Goal: Check status: Check status

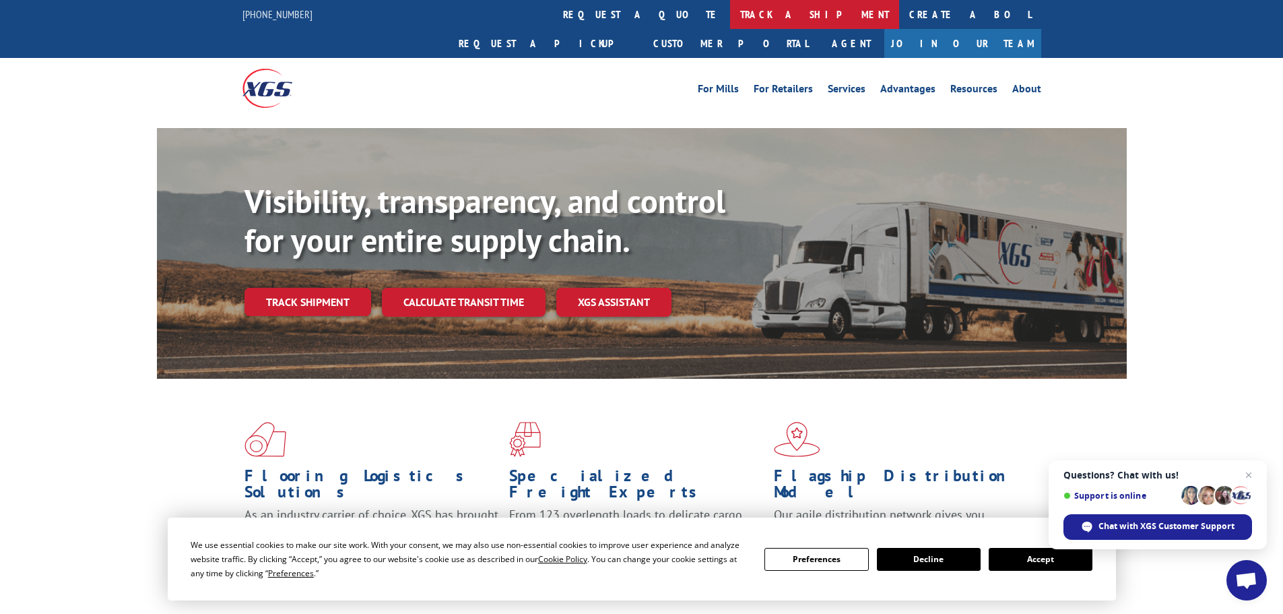
click at [730, 0] on link "track a shipment" at bounding box center [814, 14] width 169 height 29
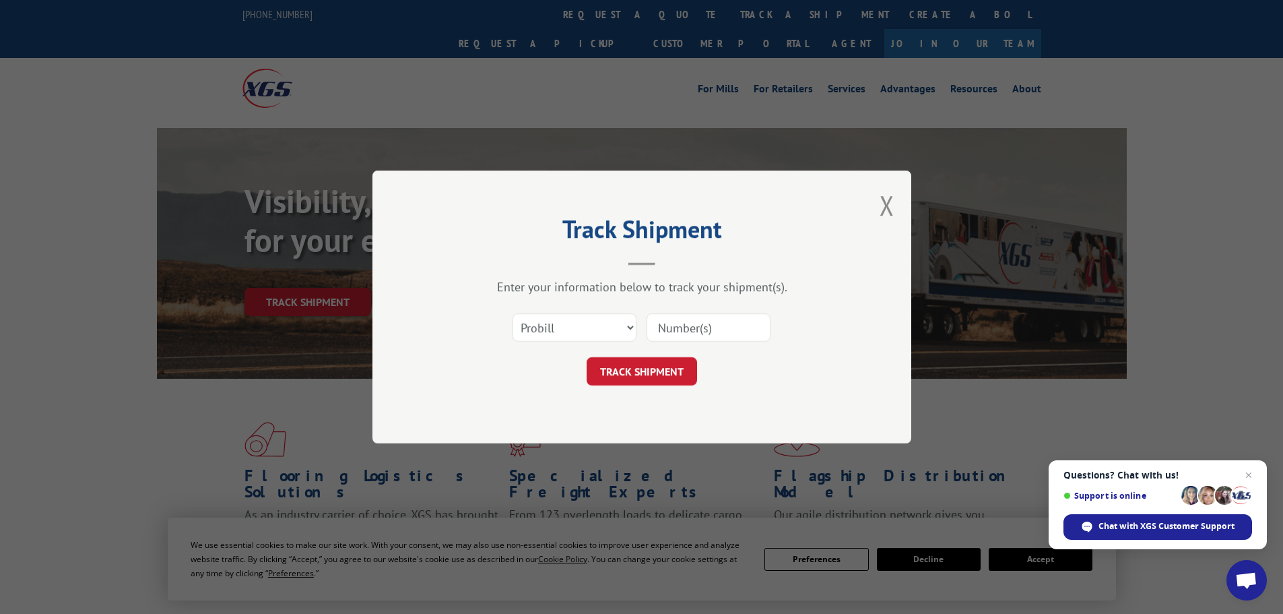
click at [678, 329] on input at bounding box center [709, 327] width 124 height 28
paste input "17522902"
type input "17522902"
click at [628, 371] on button "TRACK SHIPMENT" at bounding box center [642, 371] width 110 height 28
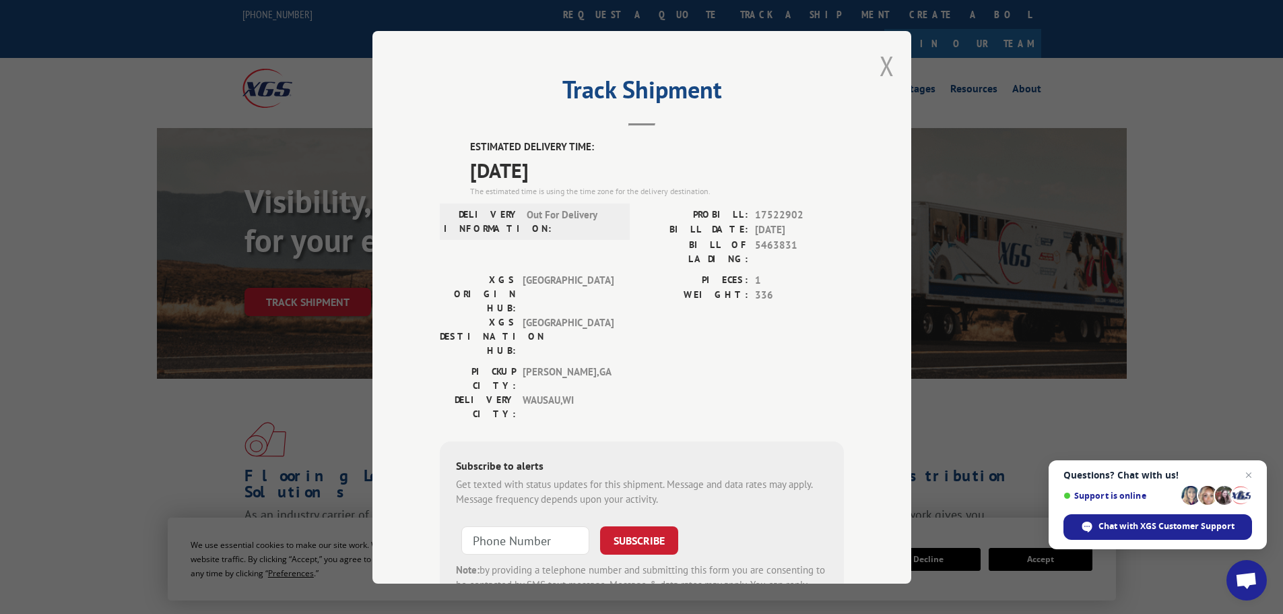
click at [882, 63] on button "Close modal" at bounding box center [887, 66] width 15 height 36
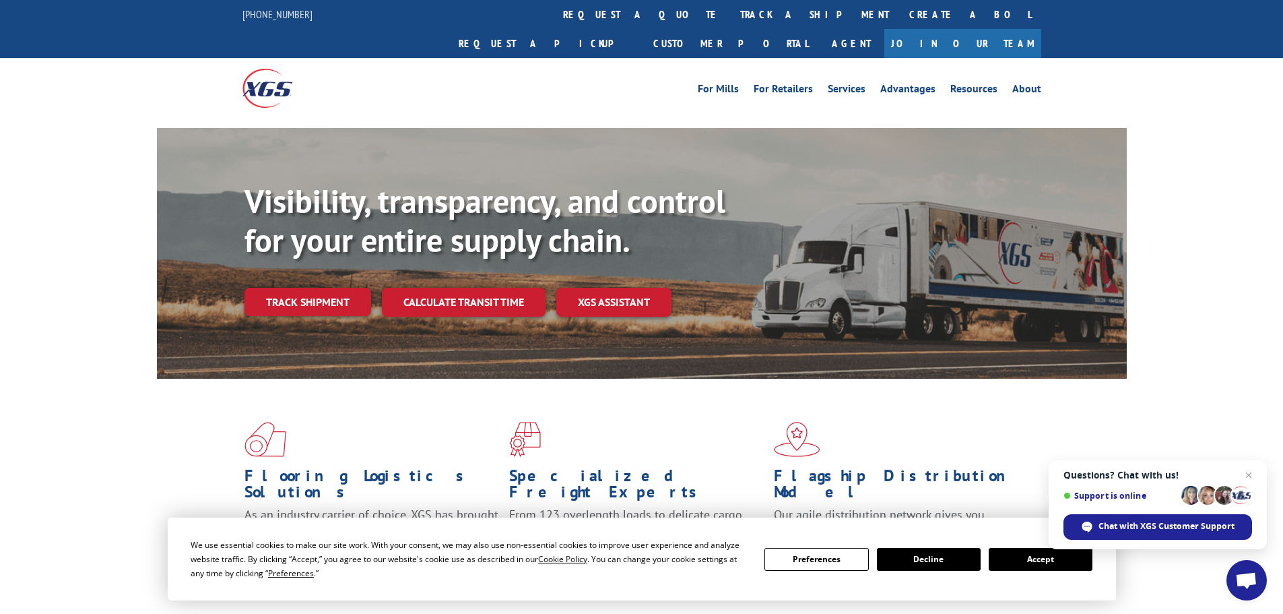
click at [730, 14] on link "track a shipment" at bounding box center [814, 14] width 169 height 29
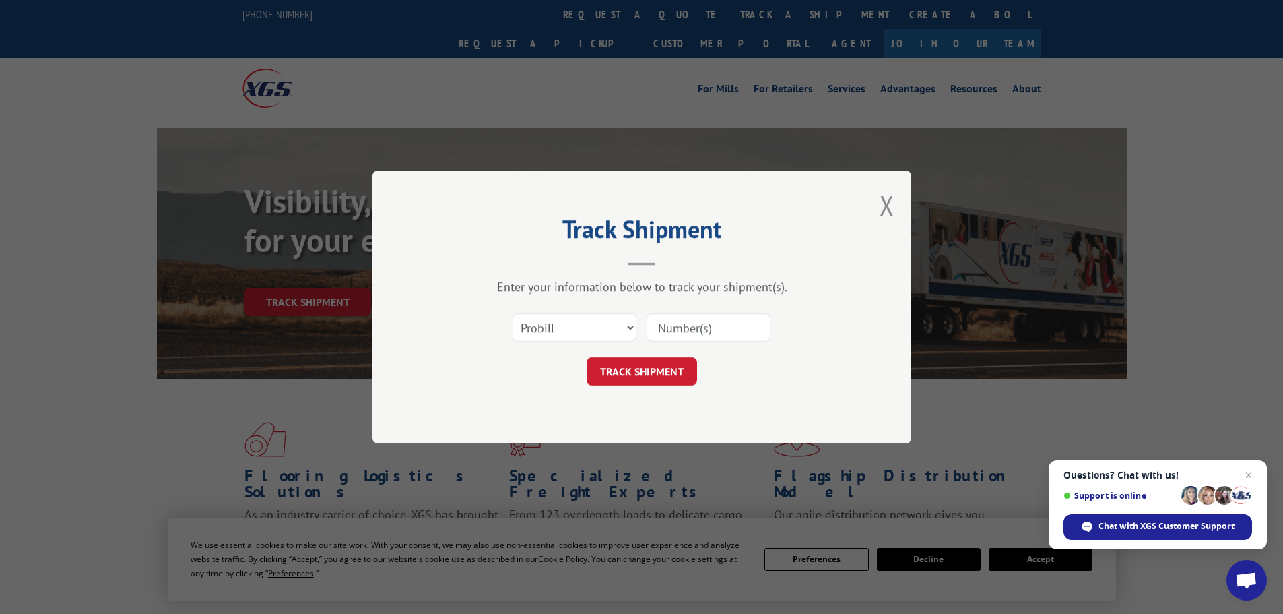
click at [692, 330] on input at bounding box center [709, 327] width 124 height 28
paste input "17522902"
type input "17522902"
click at [668, 370] on button "TRACK SHIPMENT" at bounding box center [642, 371] width 110 height 28
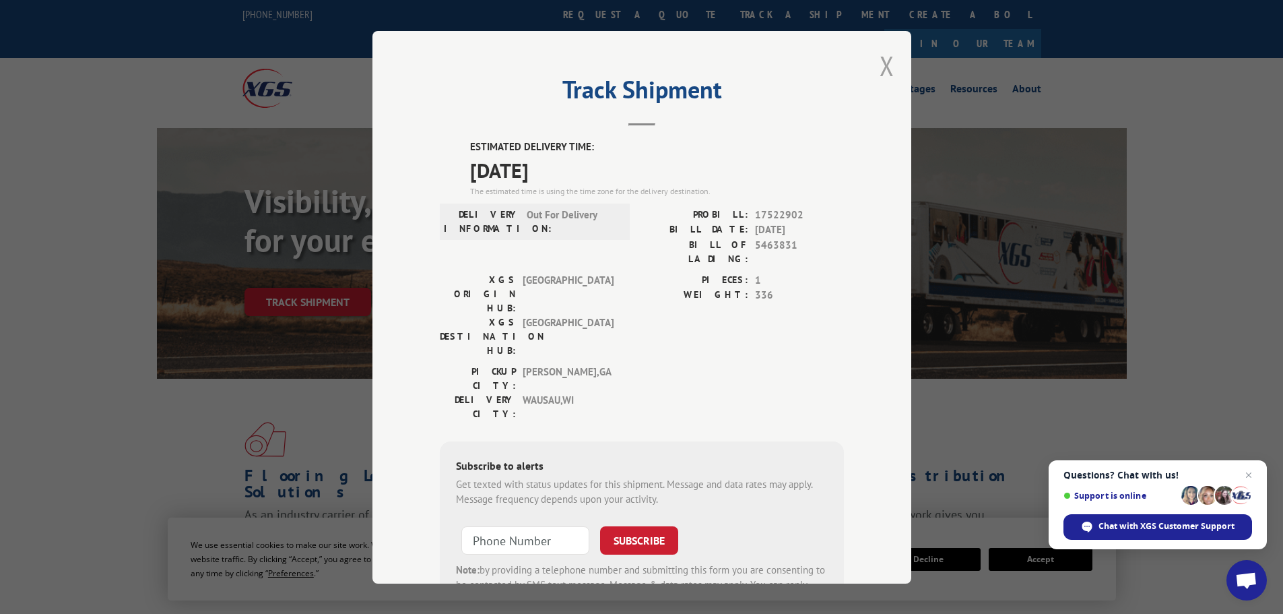
click at [882, 66] on button "Close modal" at bounding box center [887, 66] width 15 height 36
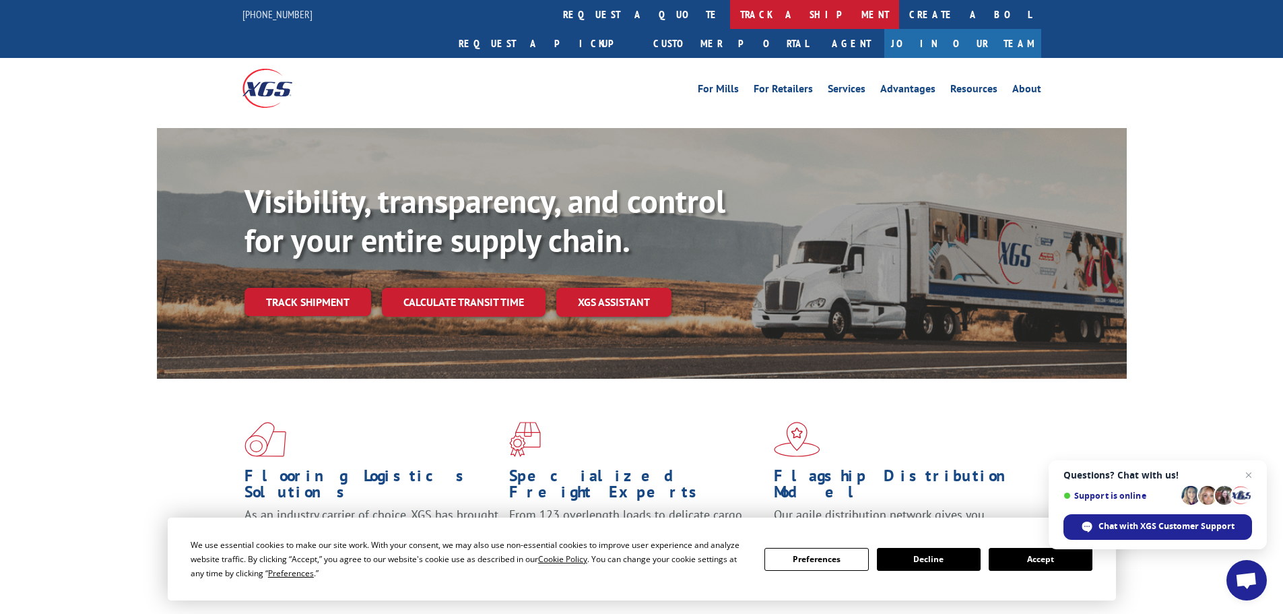
click at [730, 24] on link "track a shipment" at bounding box center [814, 14] width 169 height 29
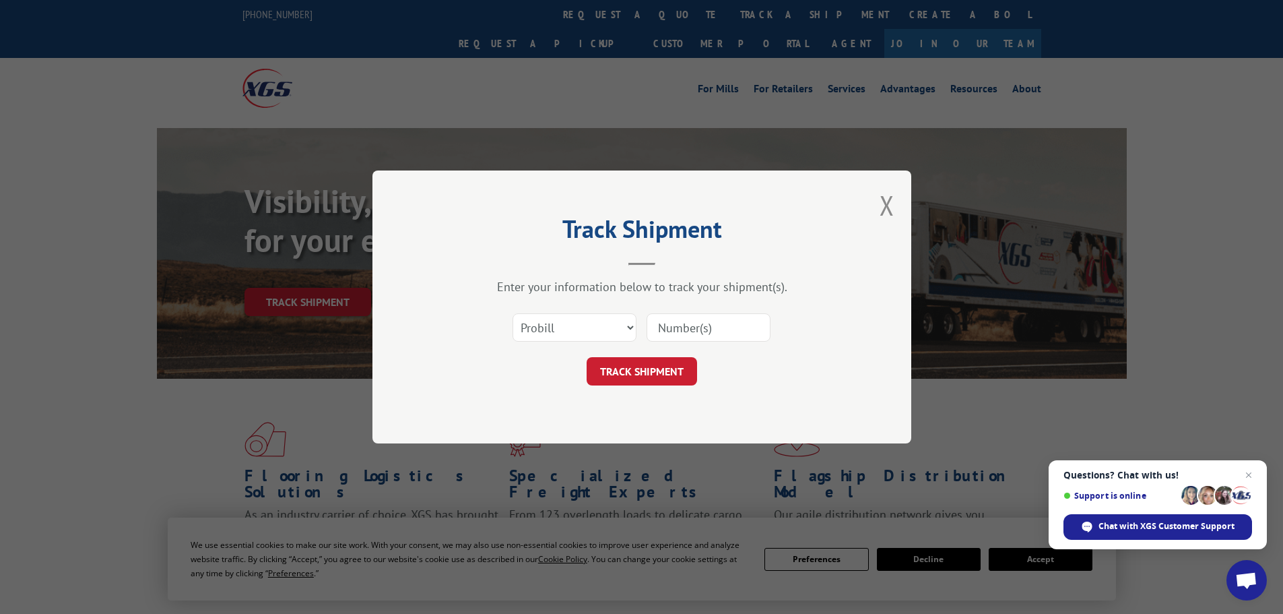
click at [661, 323] on input at bounding box center [709, 327] width 124 height 28
paste input "17231961"
type input "17231961"
click at [640, 376] on button "TRACK SHIPMENT" at bounding box center [642, 371] width 110 height 28
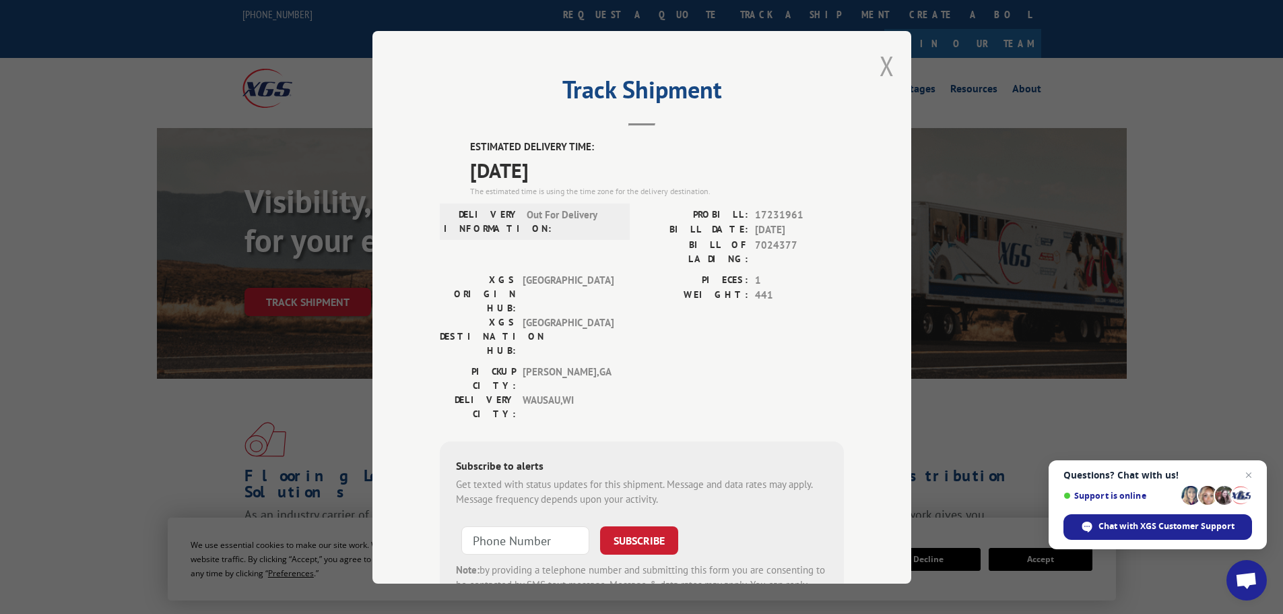
click at [880, 65] on button "Close modal" at bounding box center [887, 66] width 15 height 36
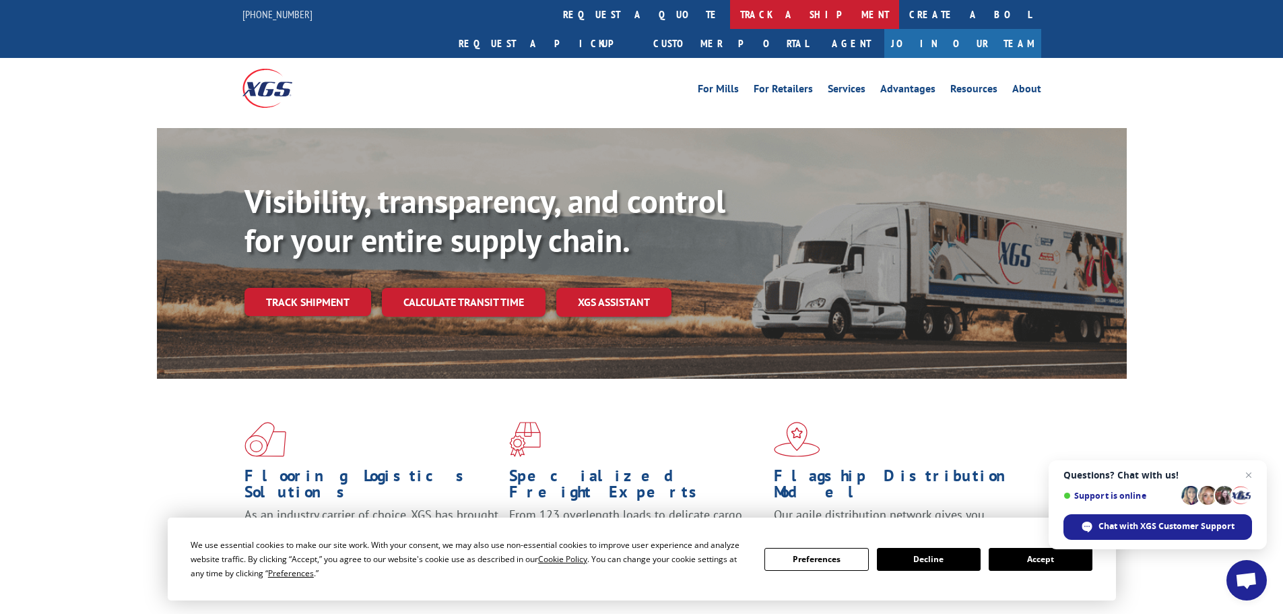
click at [730, 21] on link "track a shipment" at bounding box center [814, 14] width 169 height 29
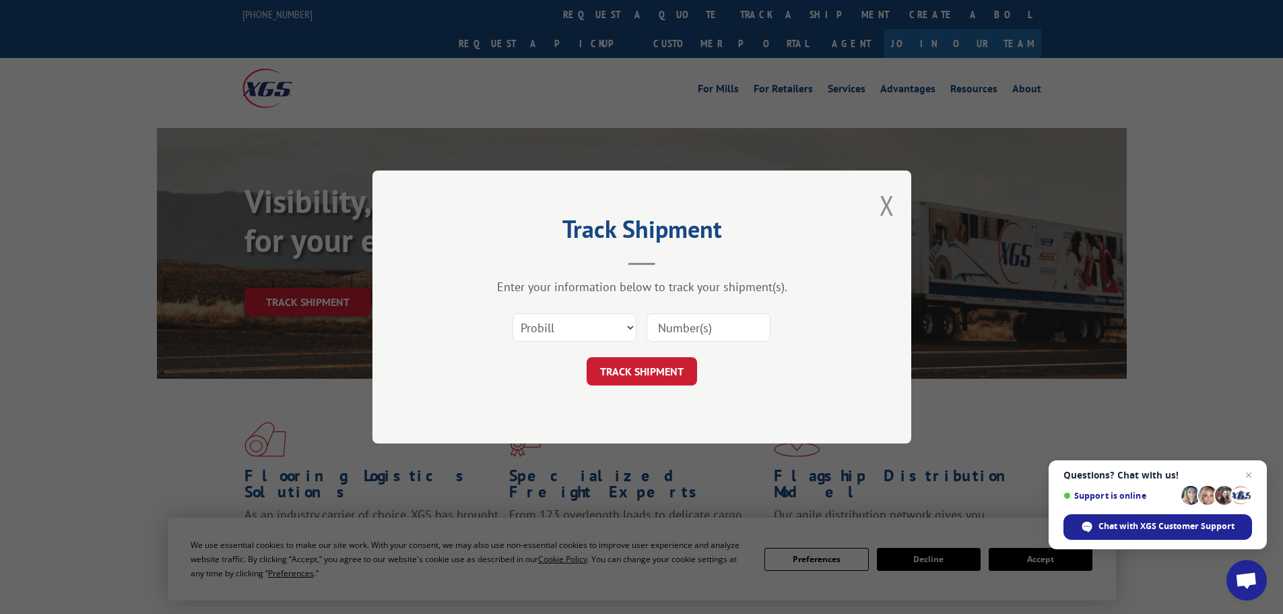
click at [663, 326] on input at bounding box center [709, 327] width 124 height 28
paste input "17476083"
type input "17476083"
click at [669, 366] on button "TRACK SHIPMENT" at bounding box center [642, 371] width 110 height 28
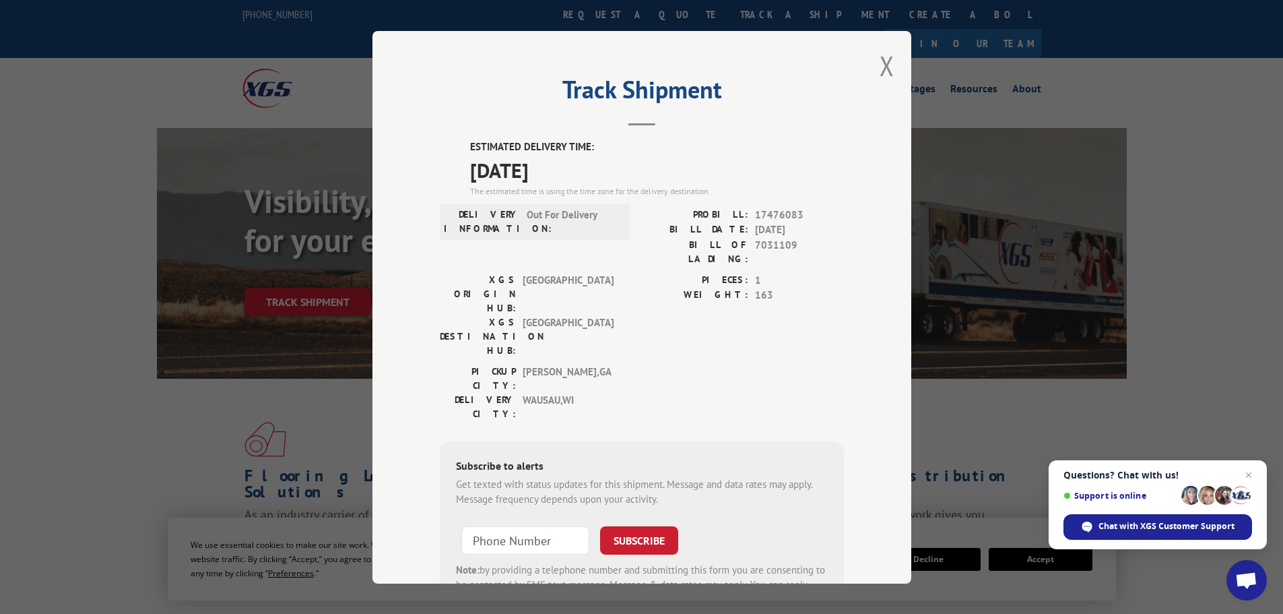
click at [889, 67] on div "Track Shipment ESTIMATED DELIVERY TIME: [DATE] The estimated time is using the …" at bounding box center [641, 307] width 539 height 552
click at [886, 68] on button "Close modal" at bounding box center [887, 66] width 15 height 36
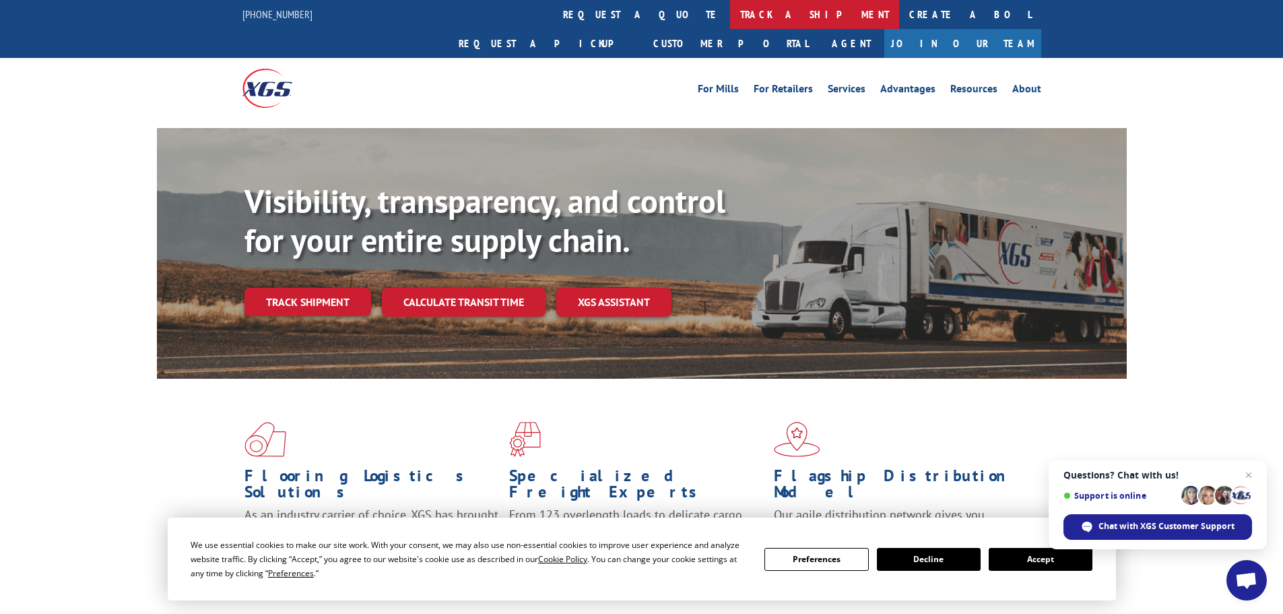
click at [730, 10] on link "track a shipment" at bounding box center [814, 14] width 169 height 29
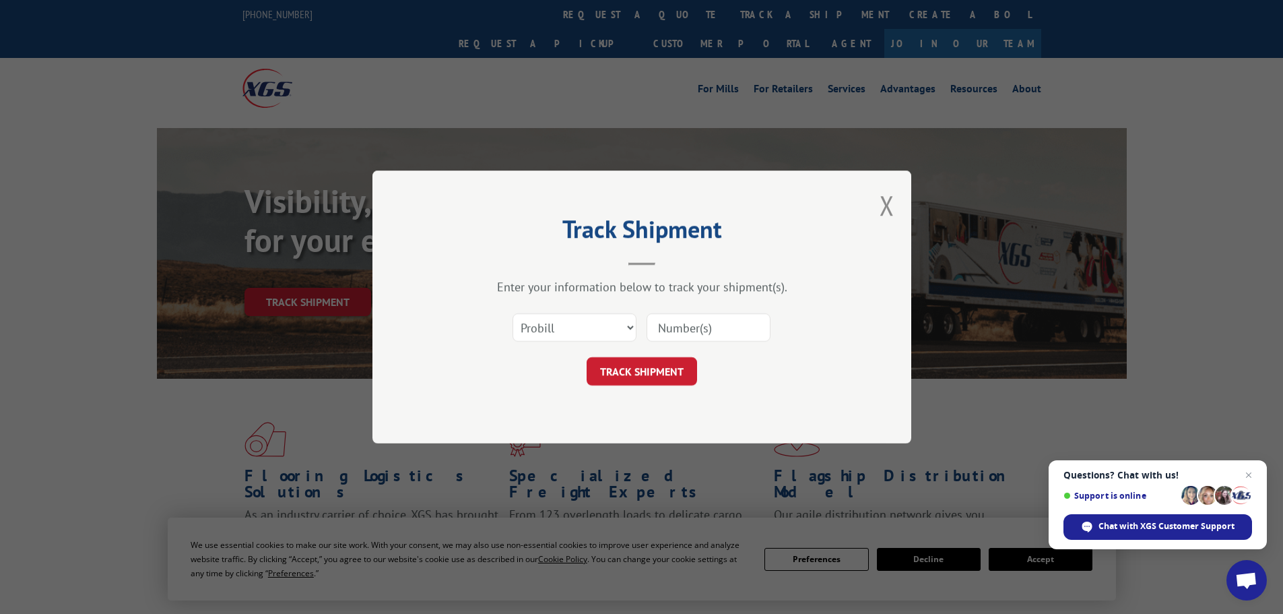
click at [671, 327] on input at bounding box center [709, 327] width 124 height 28
paste input "17475853"
type input "17475853"
click at [656, 373] on button "TRACK SHIPMENT" at bounding box center [642, 371] width 110 height 28
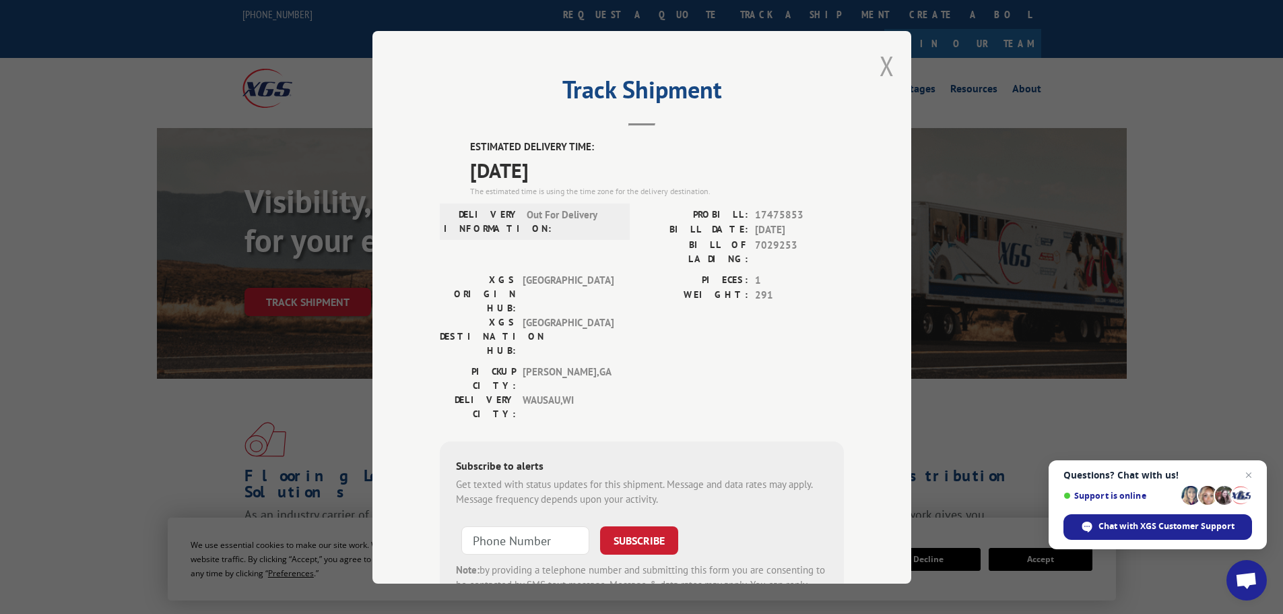
click at [883, 72] on button "Close modal" at bounding box center [887, 66] width 15 height 36
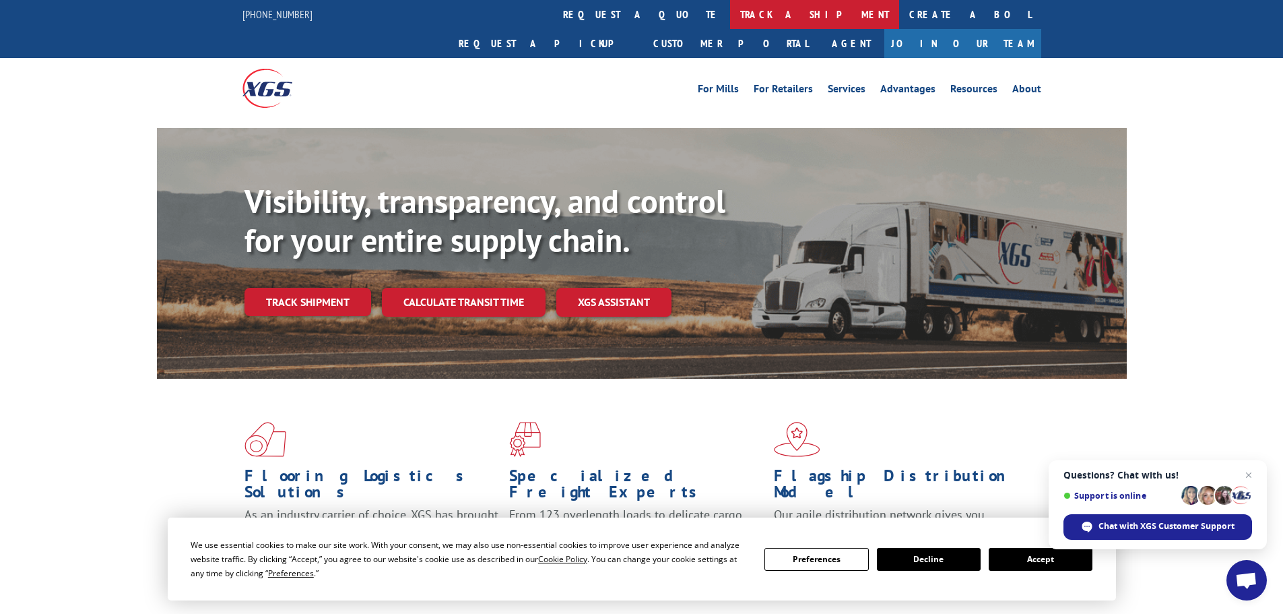
click at [730, 9] on link "track a shipment" at bounding box center [814, 14] width 169 height 29
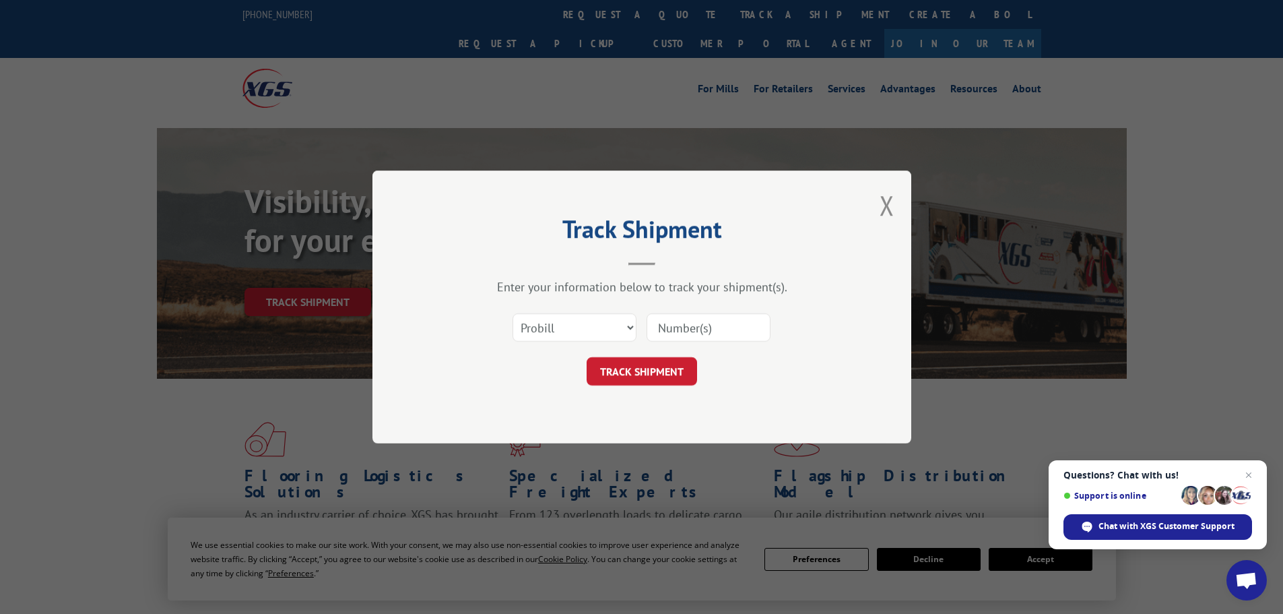
click at [672, 328] on input at bounding box center [709, 327] width 124 height 28
paste input "17232405"
type input "17232405"
click at [622, 369] on button "TRACK SHIPMENT" at bounding box center [642, 371] width 110 height 28
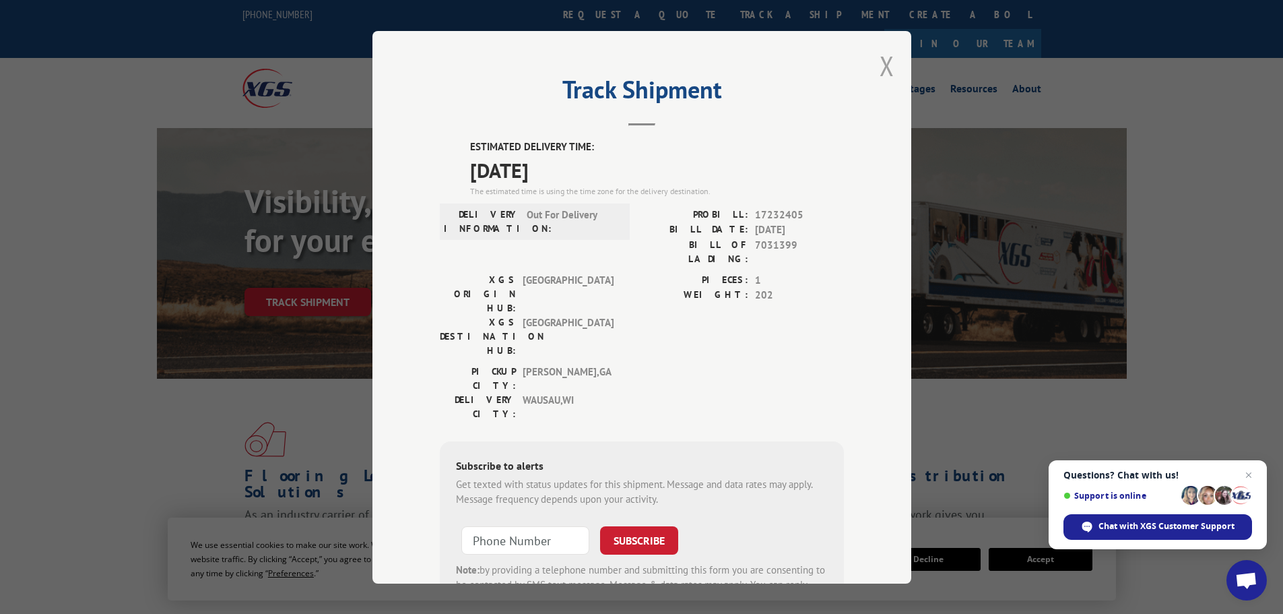
click at [880, 72] on button "Close modal" at bounding box center [887, 66] width 15 height 36
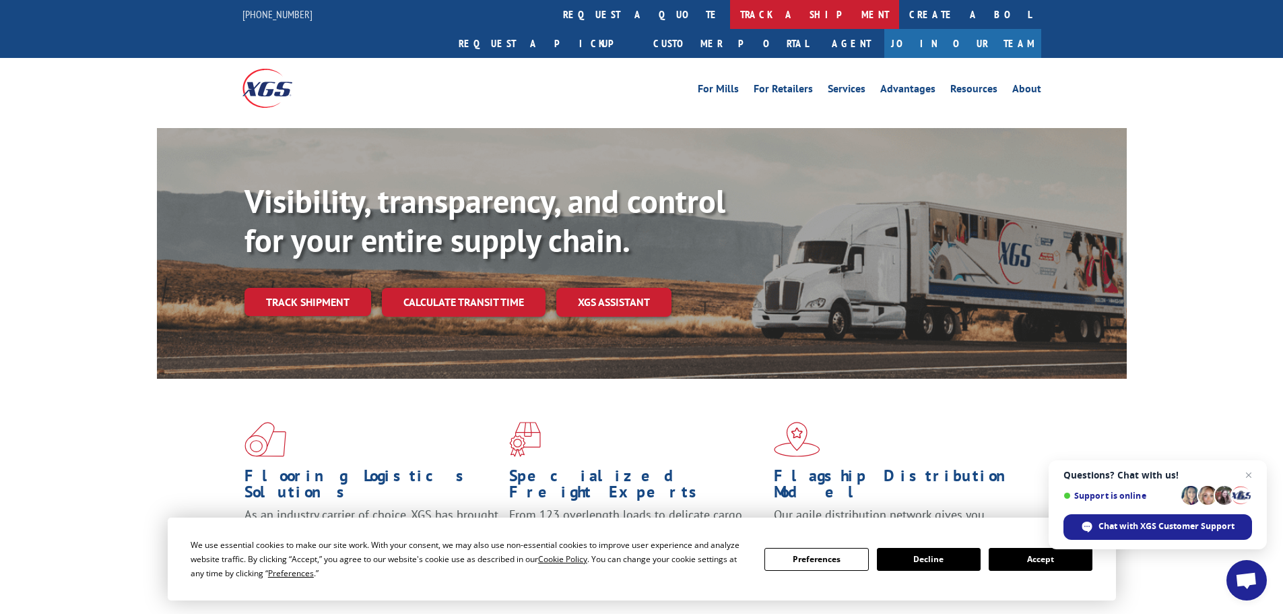
click at [730, 11] on link "track a shipment" at bounding box center [814, 14] width 169 height 29
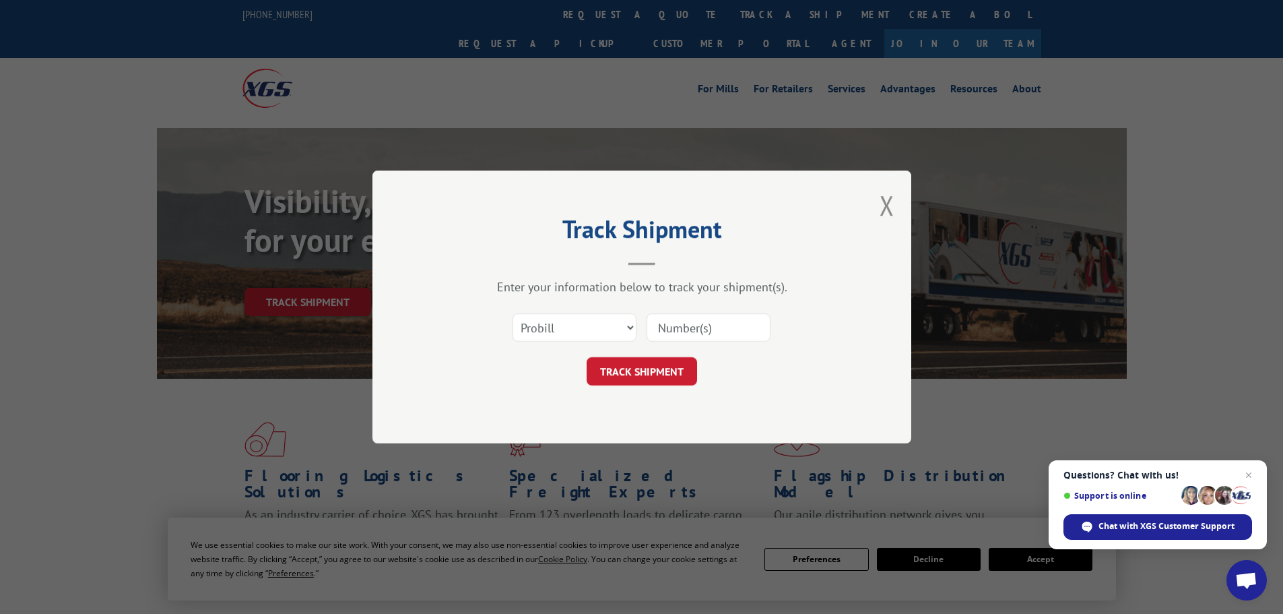
click at [658, 323] on input at bounding box center [709, 327] width 124 height 28
paste input "16398146"
type input "16398146"
click at [653, 374] on button "TRACK SHIPMENT" at bounding box center [642, 371] width 110 height 28
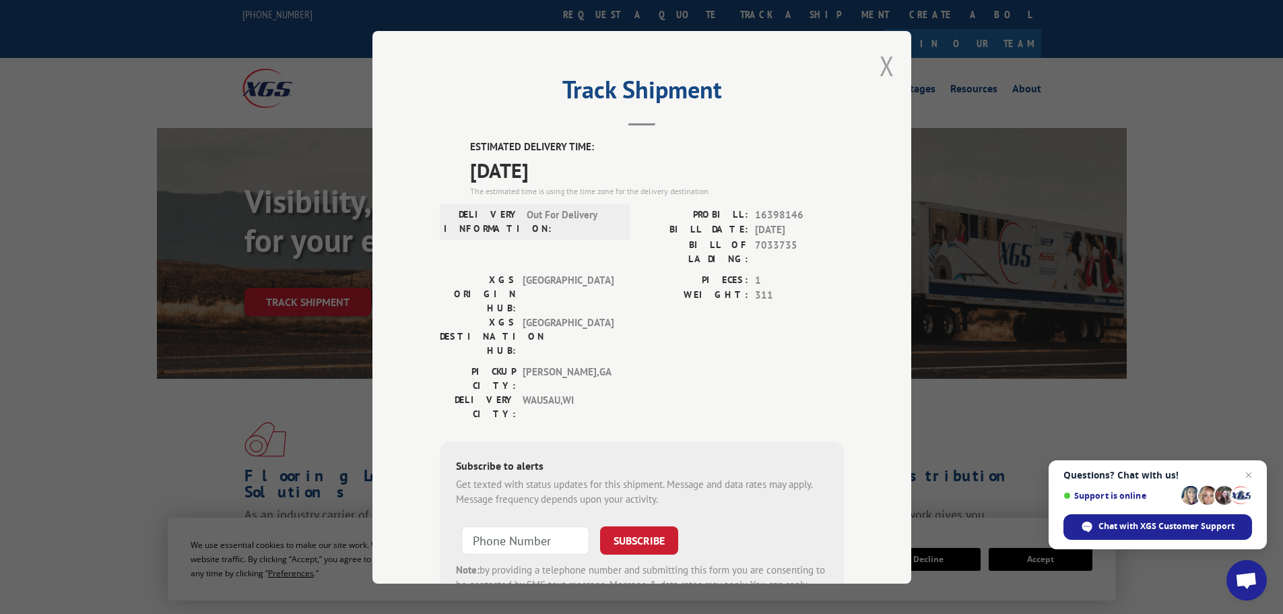
click at [884, 68] on button "Close modal" at bounding box center [887, 66] width 15 height 36
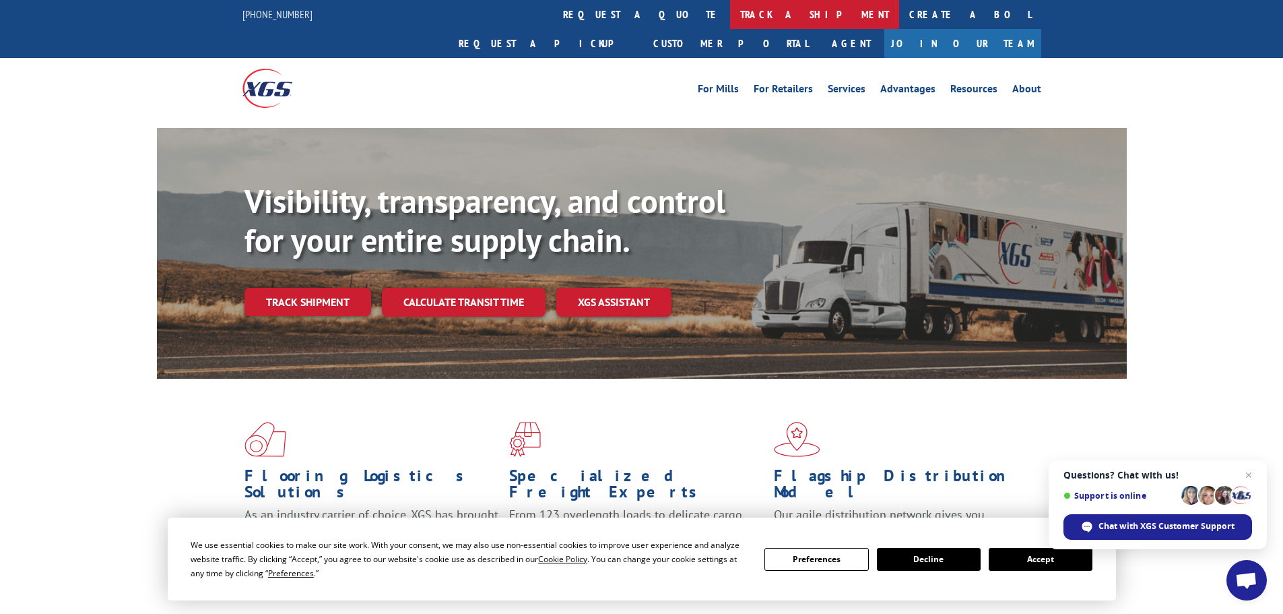
click at [730, 6] on link "track a shipment" at bounding box center [814, 14] width 169 height 29
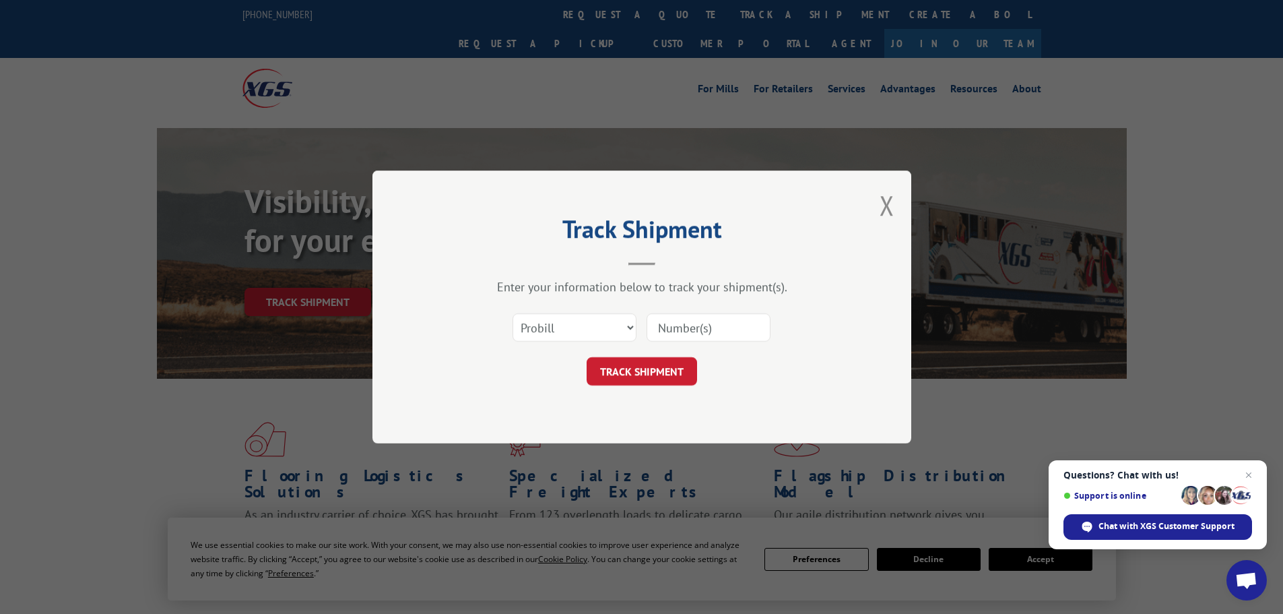
click at [685, 327] on input at bounding box center [709, 327] width 124 height 28
paste input "17476684"
type input "17476684"
click at [669, 362] on button "TRACK SHIPMENT" at bounding box center [642, 371] width 110 height 28
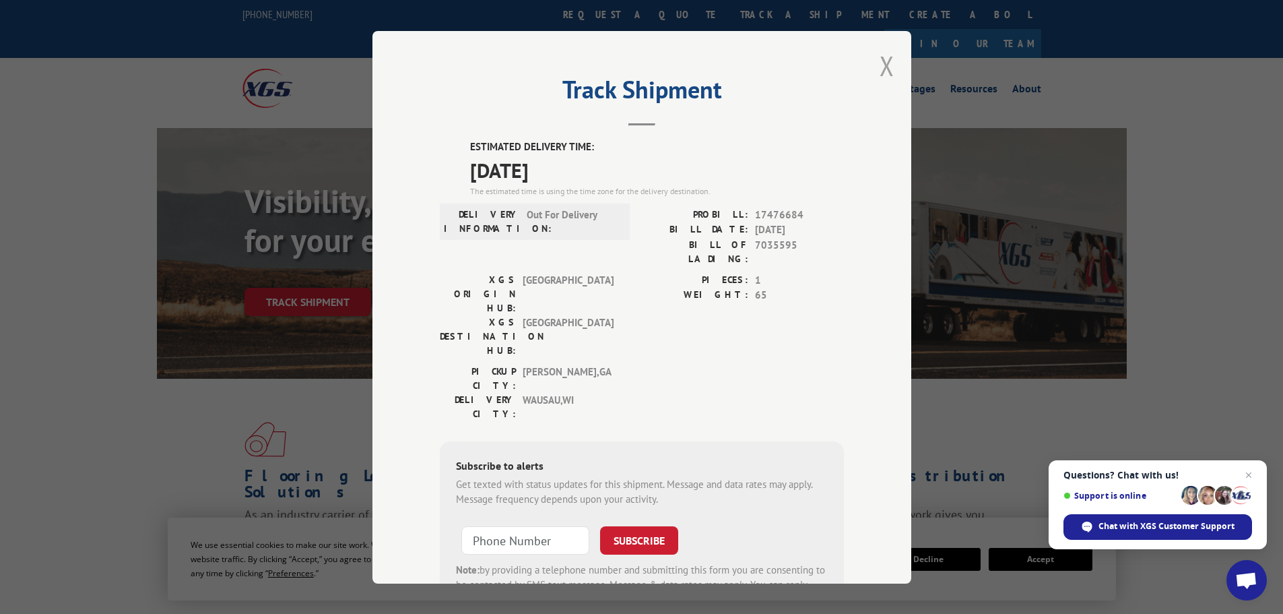
click at [887, 67] on button "Close modal" at bounding box center [887, 66] width 15 height 36
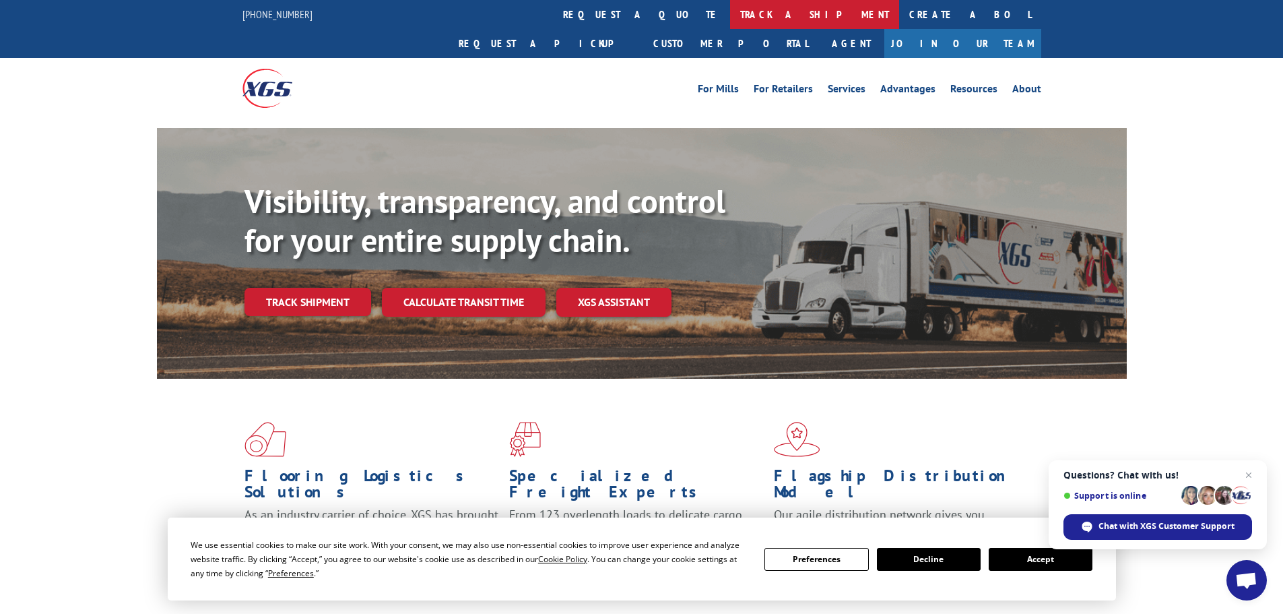
click at [730, 12] on link "track a shipment" at bounding box center [814, 14] width 169 height 29
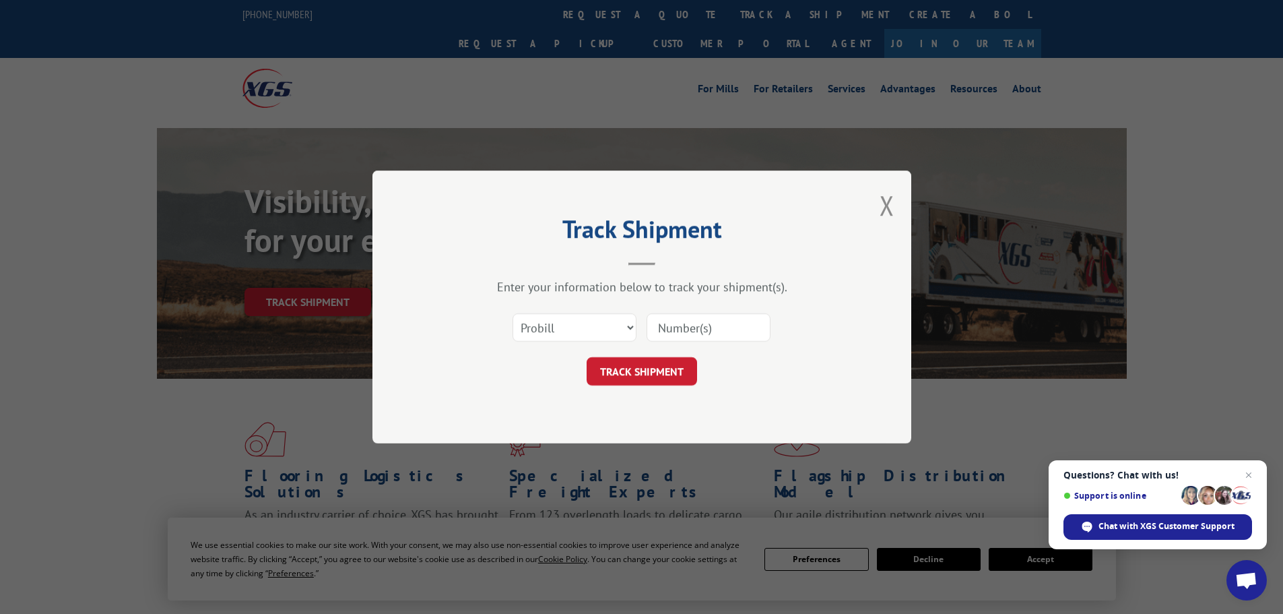
click at [675, 325] on input at bounding box center [709, 327] width 124 height 28
paste input "17519149"
type input "17519149"
click at [656, 359] on button "TRACK SHIPMENT" at bounding box center [642, 371] width 110 height 28
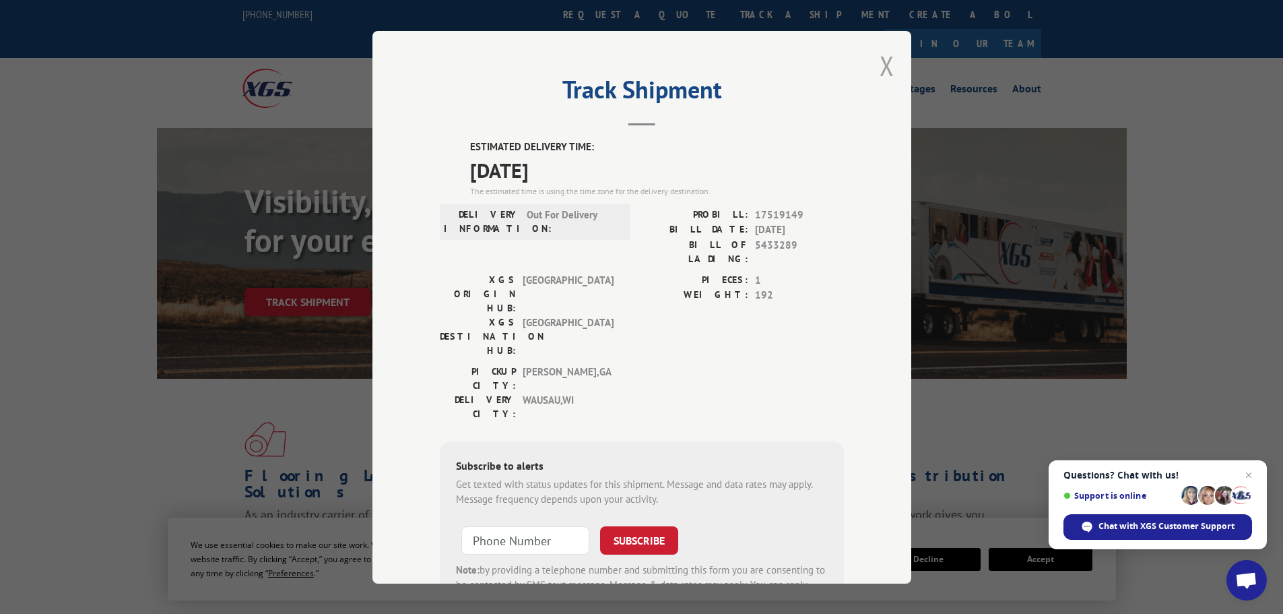
click at [883, 67] on button "Close modal" at bounding box center [887, 66] width 15 height 36
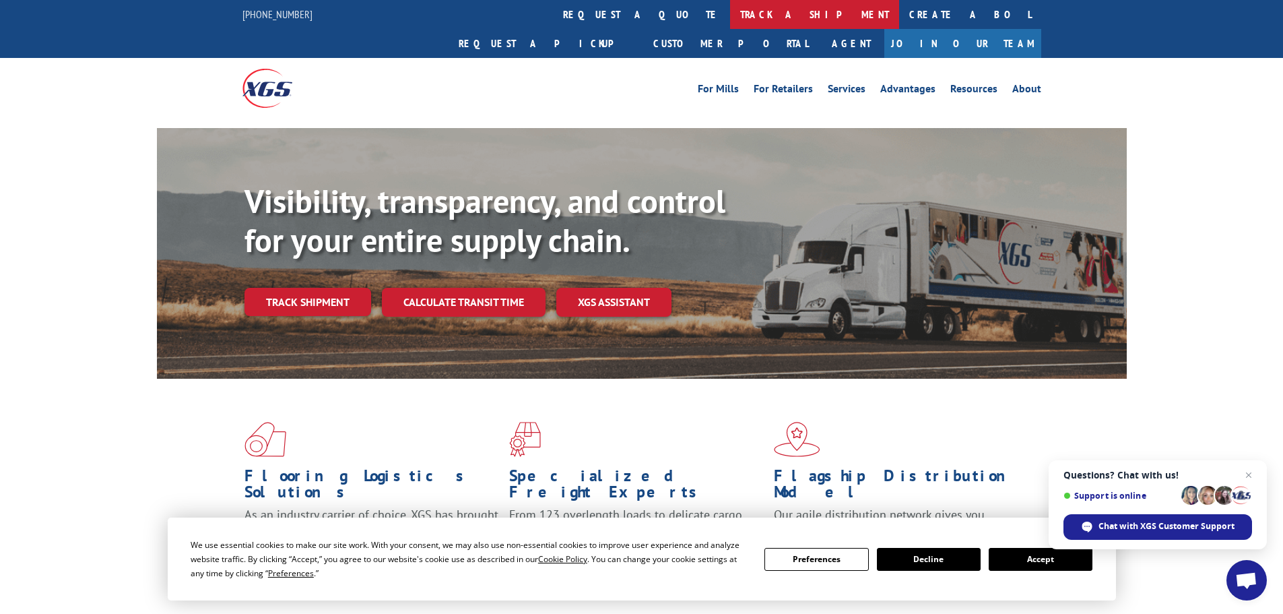
click at [730, 18] on link "track a shipment" at bounding box center [814, 14] width 169 height 29
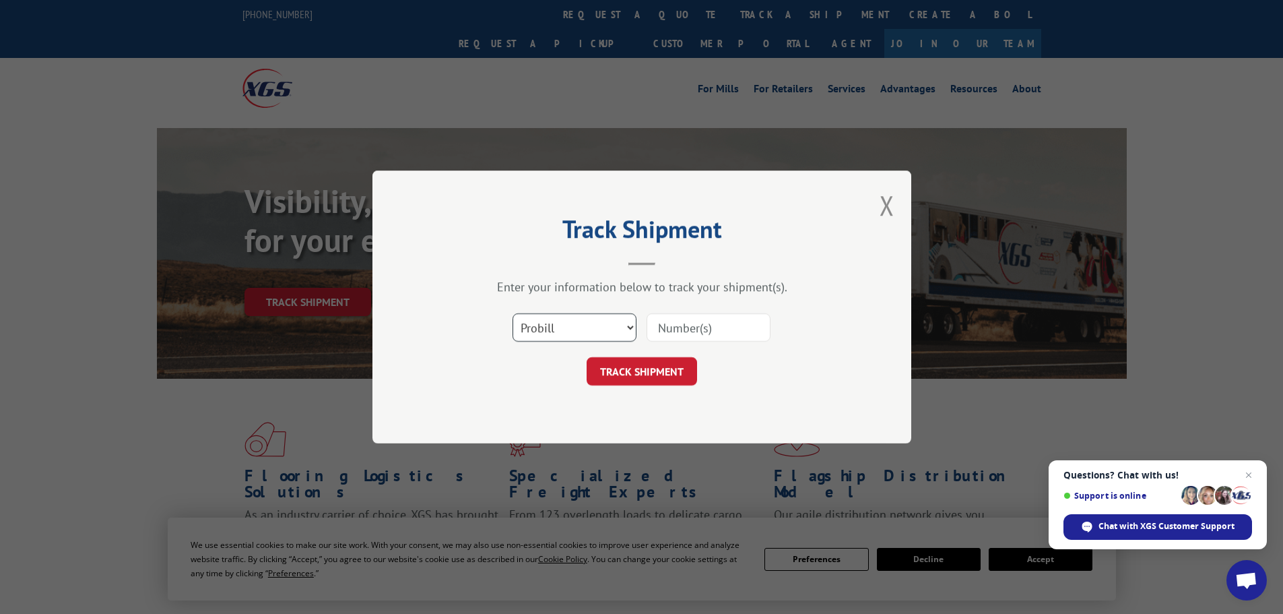
click at [562, 332] on select "Select category... Probill BOL PO" at bounding box center [575, 327] width 124 height 28
select select "bol"
click at [513, 313] on select "Select category... Probill BOL PO" at bounding box center [575, 327] width 124 height 28
click at [664, 324] on input at bounding box center [709, 327] width 124 height 28
paste input "5451870"
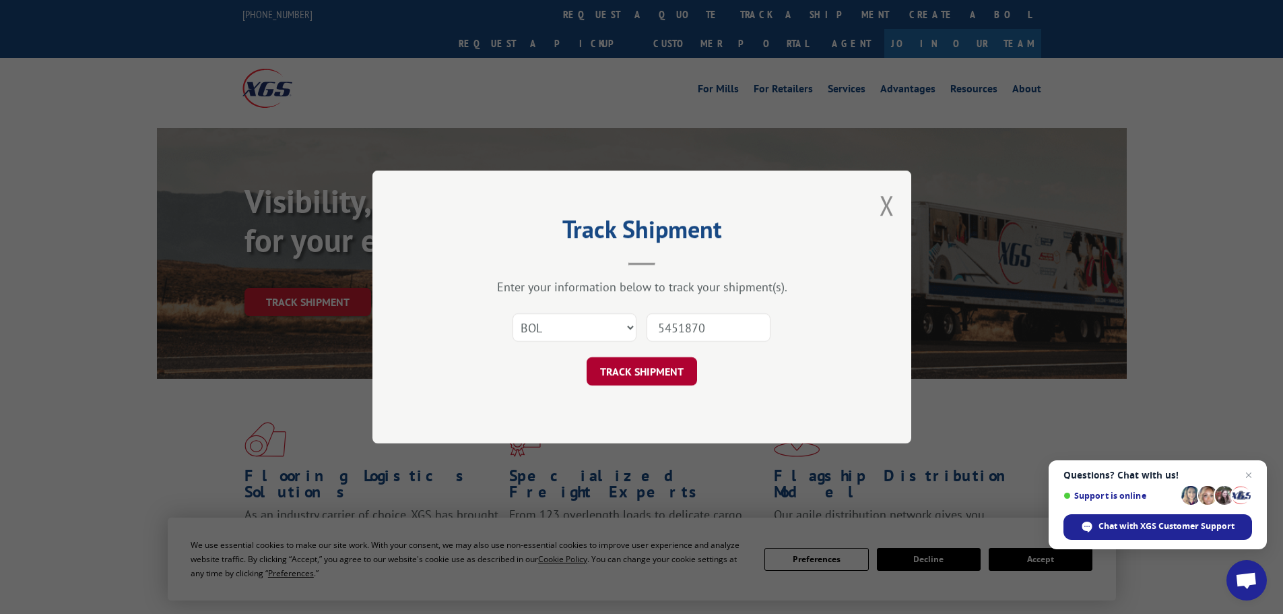
type input "5451870"
click at [646, 374] on button "TRACK SHIPMENT" at bounding box center [642, 371] width 110 height 28
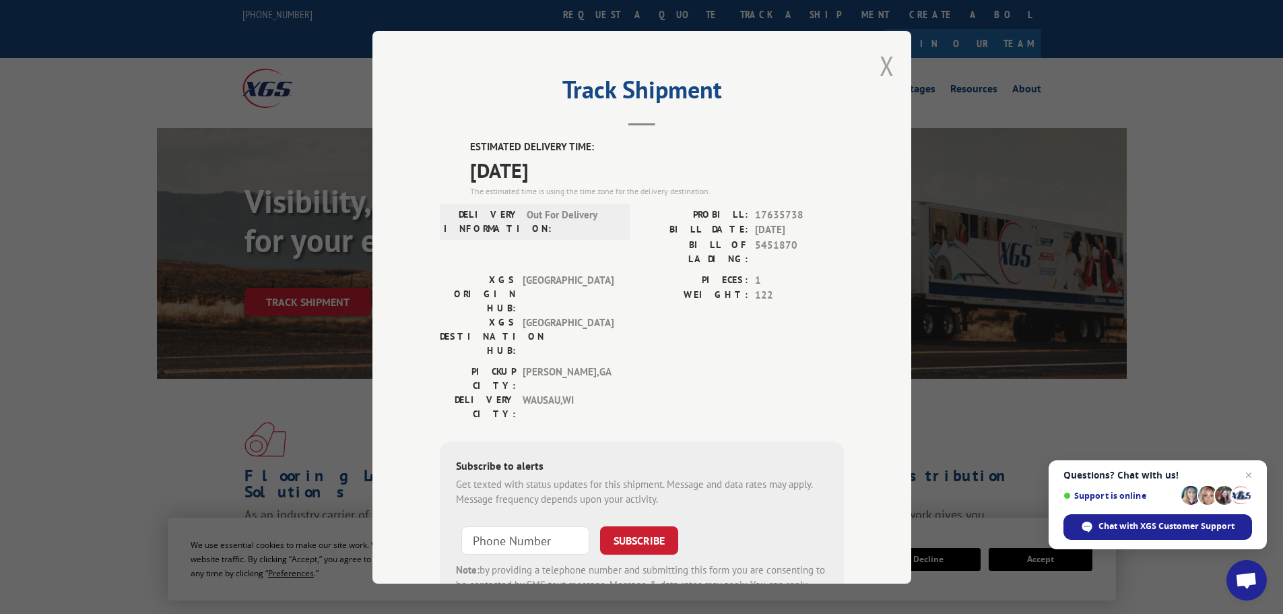
click at [887, 59] on button "Close modal" at bounding box center [887, 66] width 15 height 36
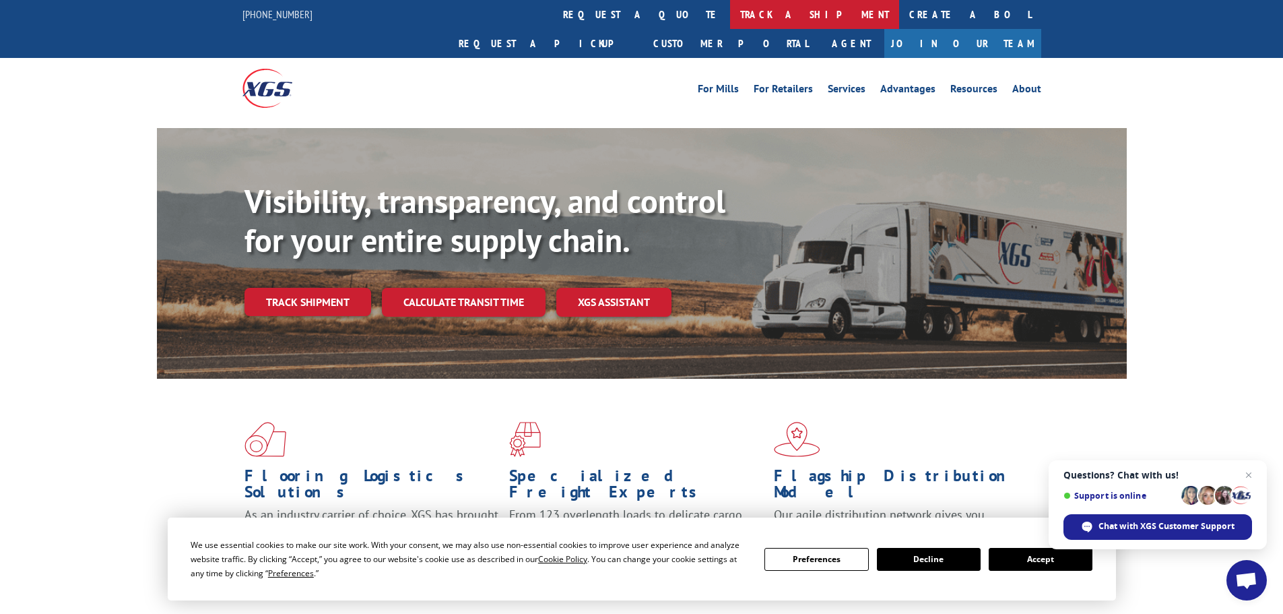
click at [730, 3] on link "track a shipment" at bounding box center [814, 14] width 169 height 29
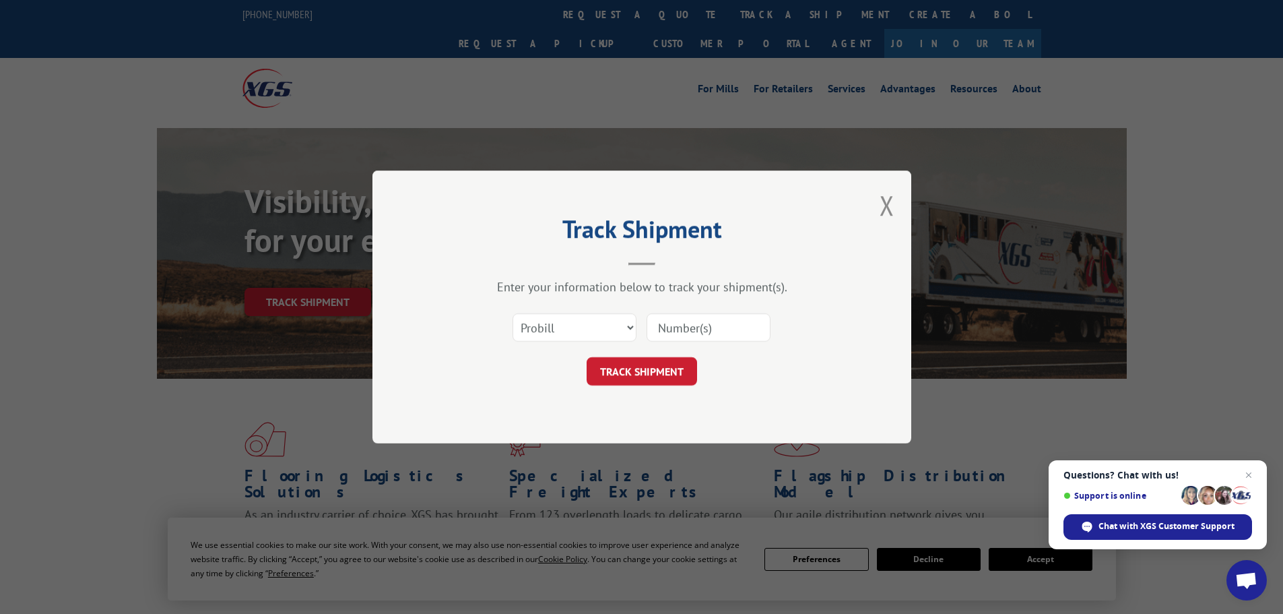
click at [667, 331] on input at bounding box center [709, 327] width 124 height 28
paste input "17232107"
type input "17232107"
click at [667, 373] on button "TRACK SHIPMENT" at bounding box center [642, 371] width 110 height 28
